Goal: Information Seeking & Learning: Learn about a topic

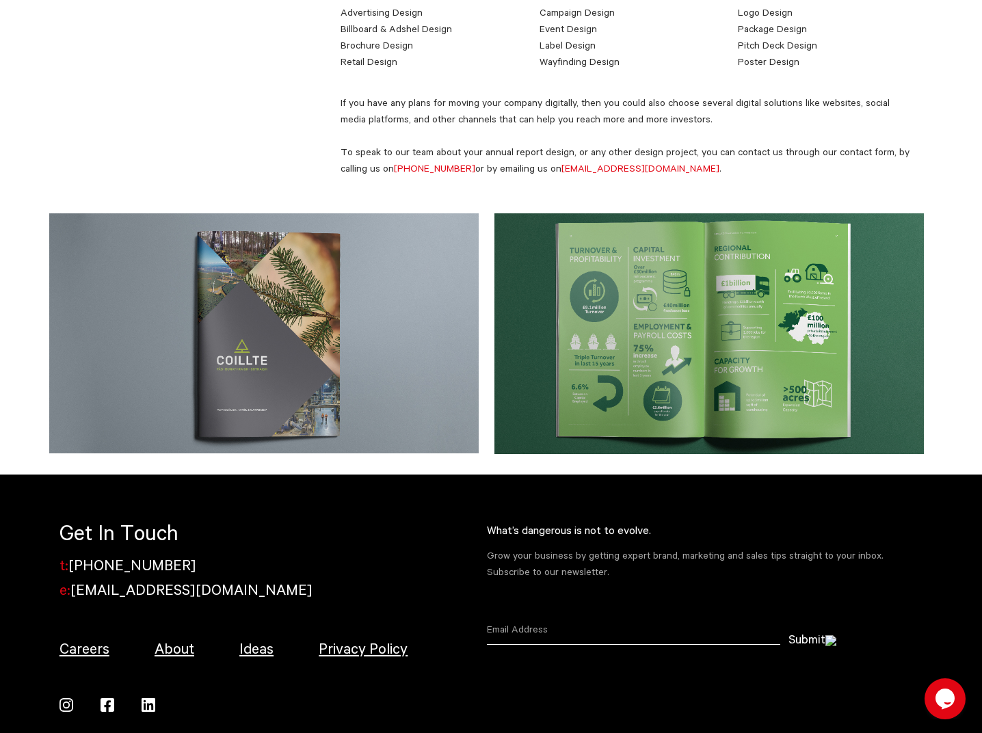
scroll to position [1354, 0]
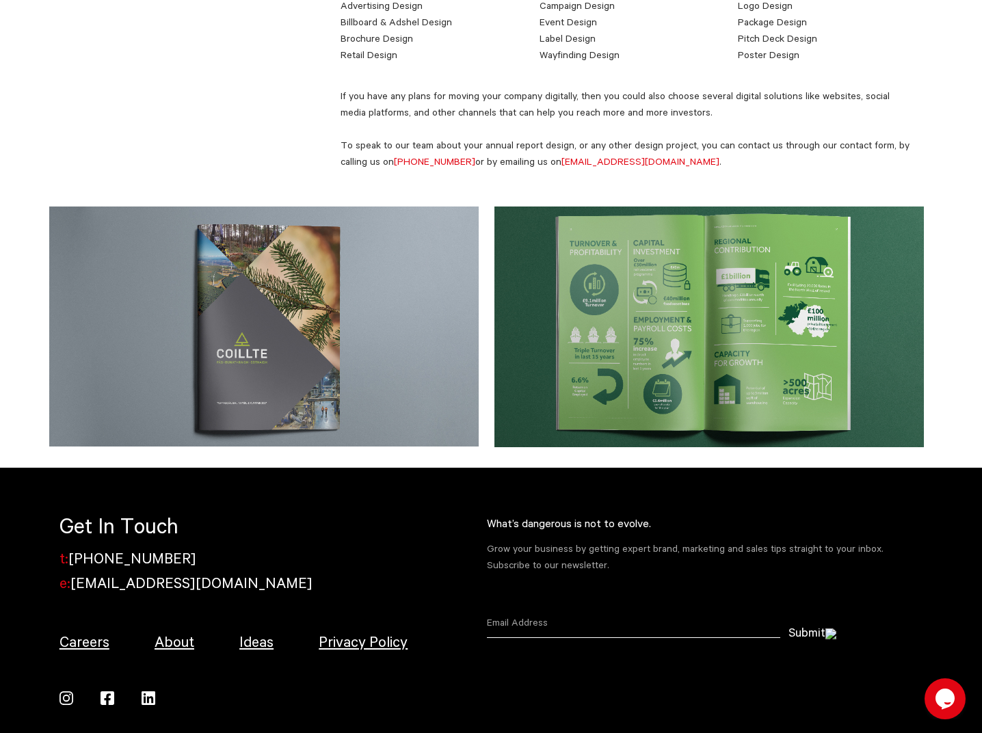
click at [341, 340] on img at bounding box center [264, 327] width 430 height 240
drag, startPoint x: 284, startPoint y: 325, endPoint x: 289, endPoint y: 330, distance: 7.3
click at [284, 325] on img at bounding box center [264, 327] width 430 height 240
drag, startPoint x: 573, startPoint y: 358, endPoint x: 538, endPoint y: 380, distance: 40.6
click at [573, 358] on img at bounding box center [710, 327] width 430 height 241
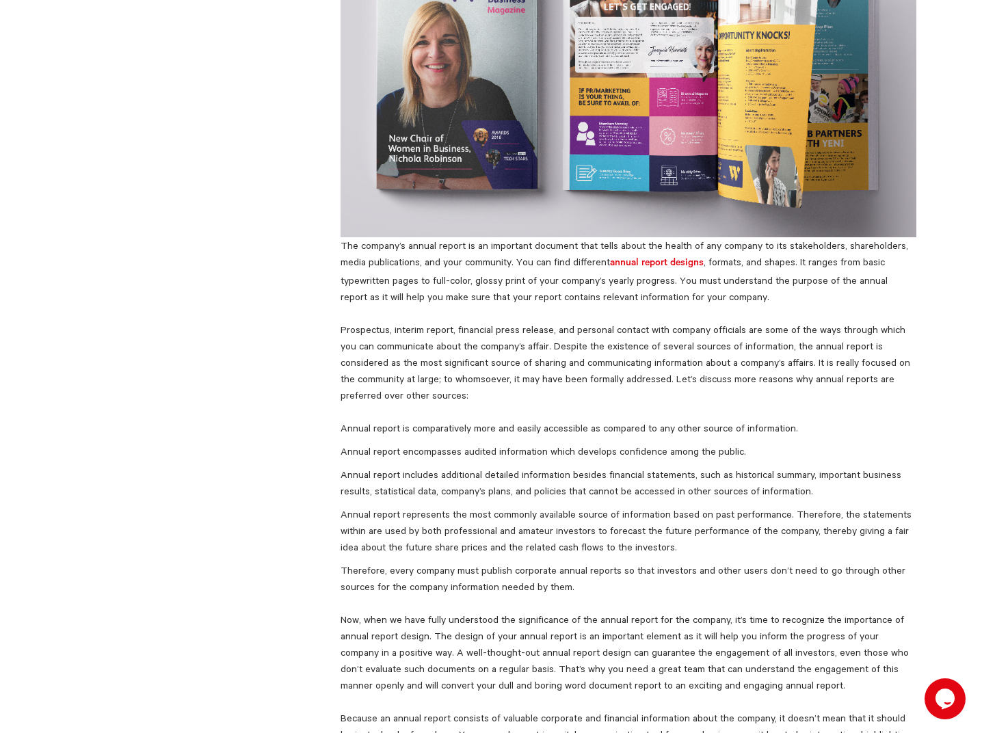
scroll to position [0, 0]
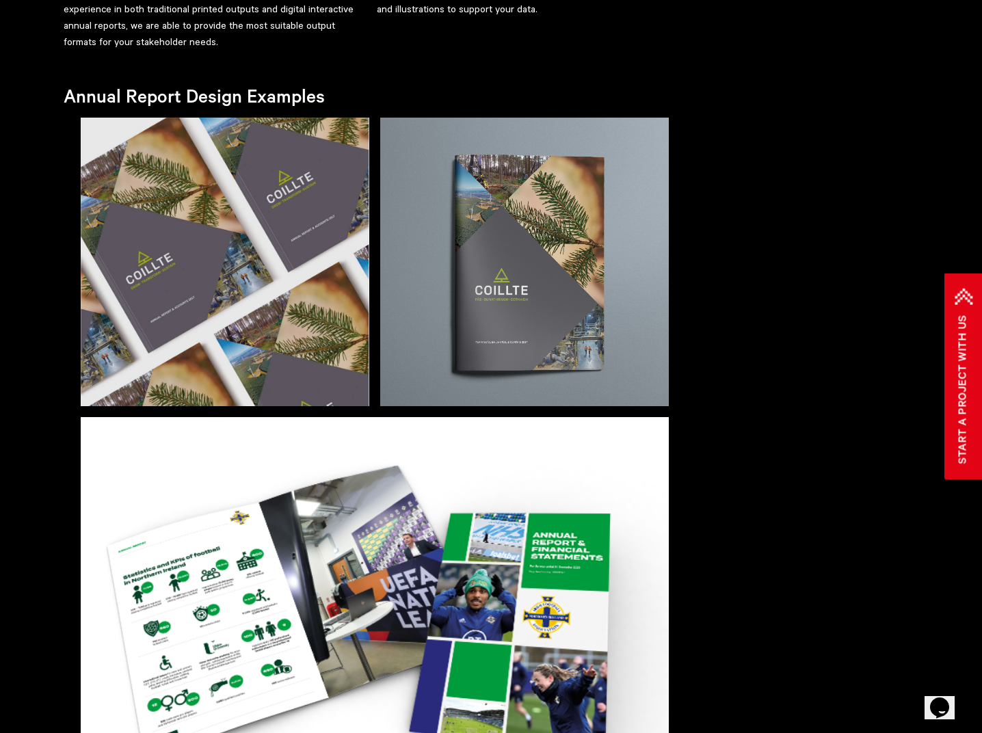
scroll to position [726, 0]
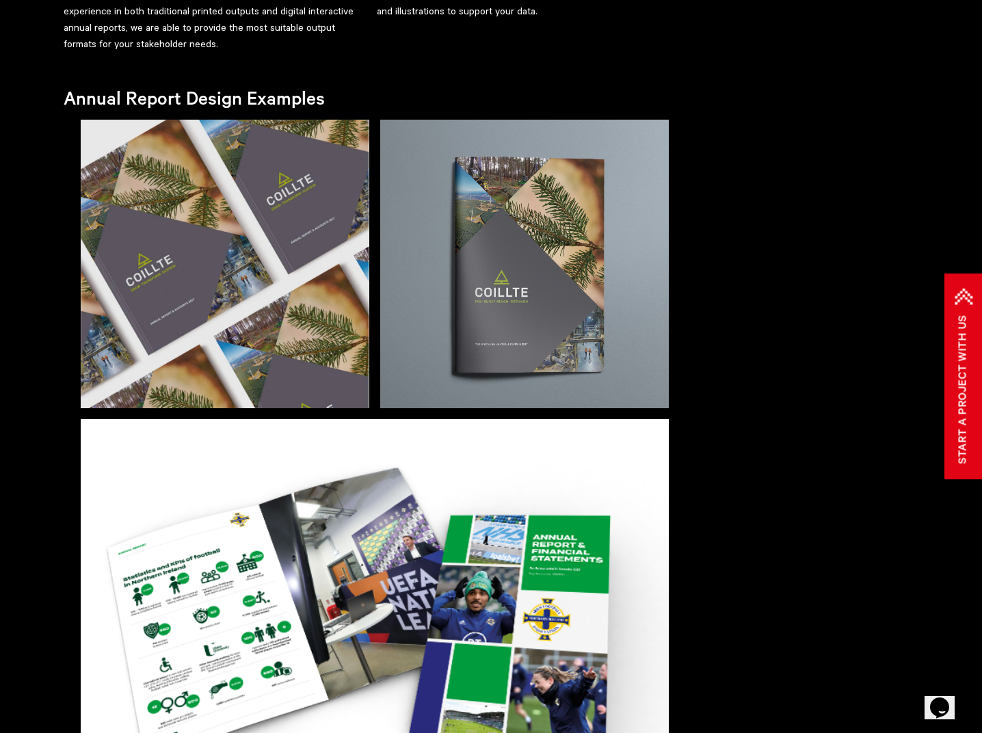
click at [315, 211] on img at bounding box center [225, 264] width 289 height 289
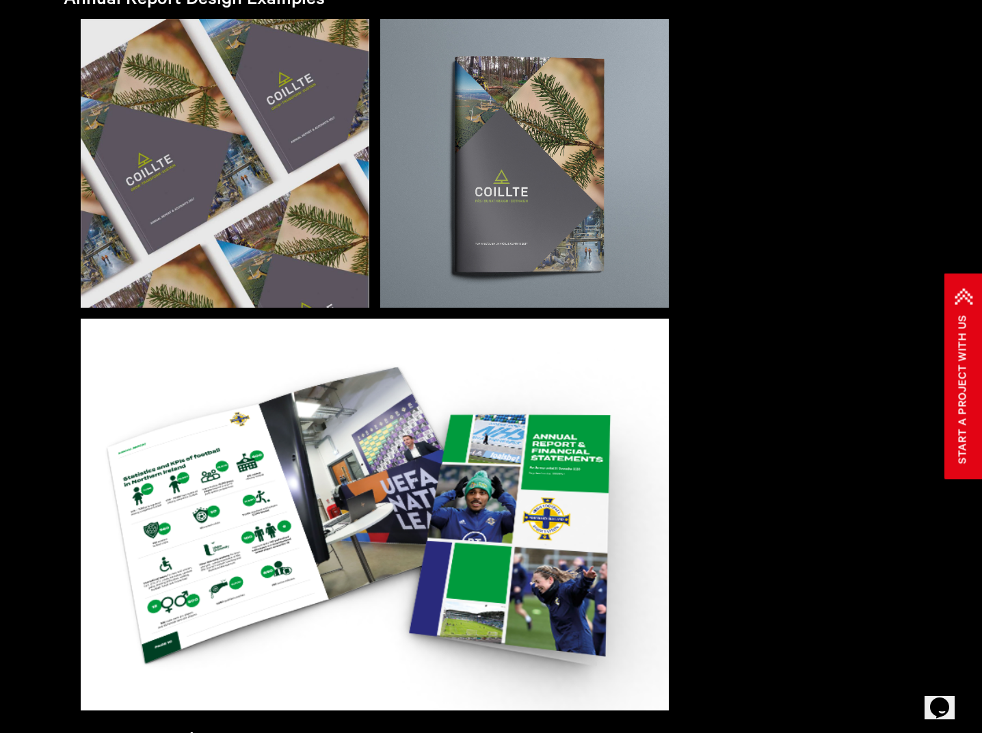
scroll to position [849, 0]
